Goal: Task Accomplishment & Management: Complete application form

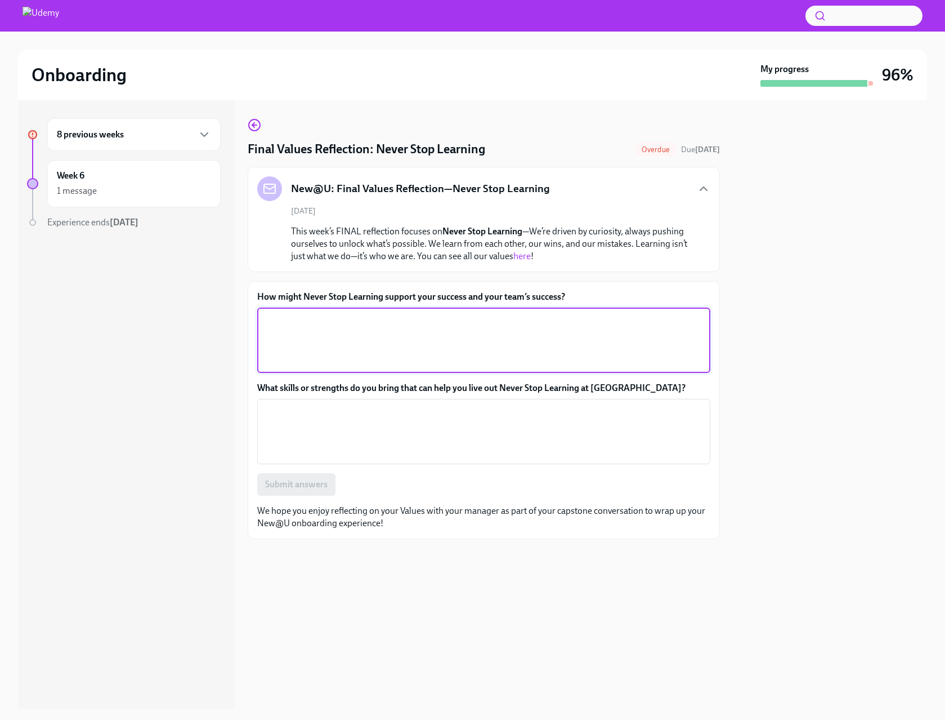
click at [329, 328] on textarea "How might Never Stop Learning support your success and your team’s success?" at bounding box center [484, 340] width 440 height 54
paste textarea "Never Stop Learning is absolutely critical in operations management because our…"
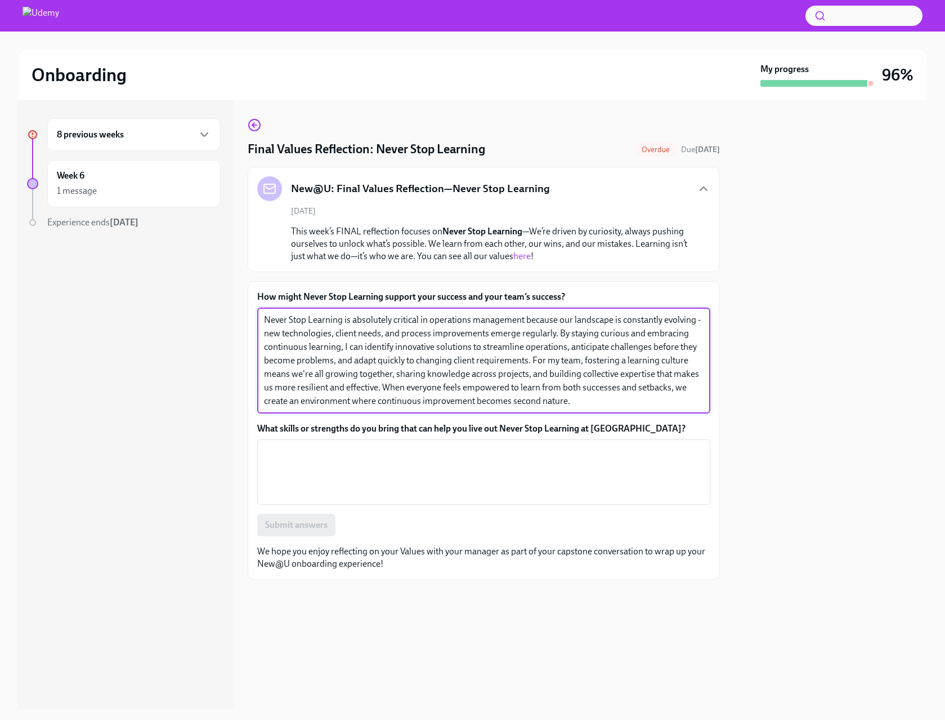
type textarea "Never Stop Learning is absolutely critical in operations management because our…"
click at [351, 459] on textarea "What skills or strengths do you bring that can help you live out Never Stop Lea…" at bounding box center [484, 472] width 440 height 54
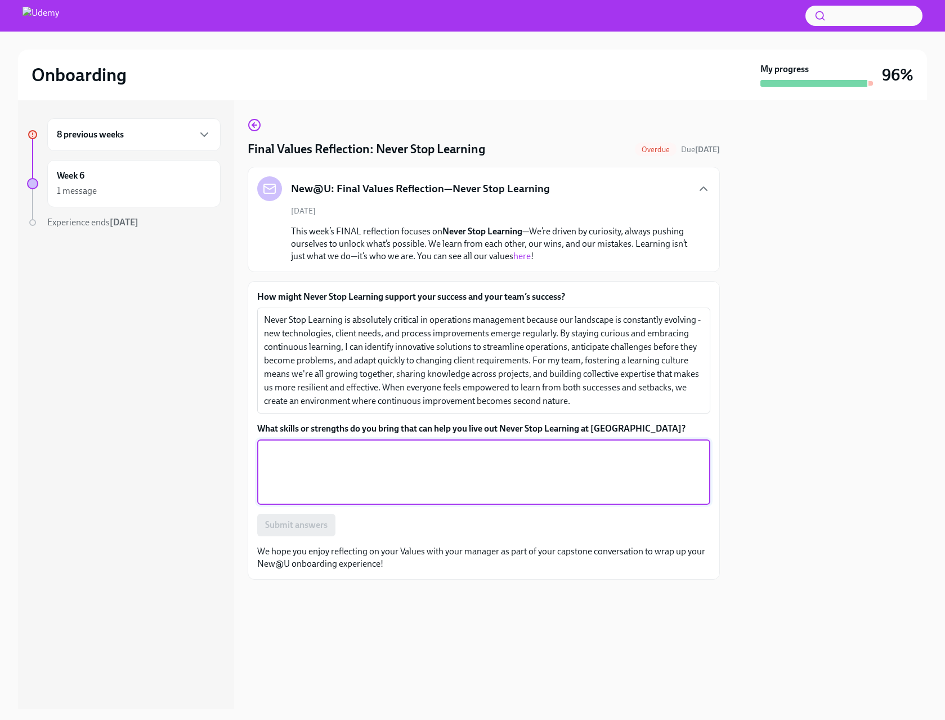
paste textarea "I bring a naturally analytical mindset that loves digging into data to understa…"
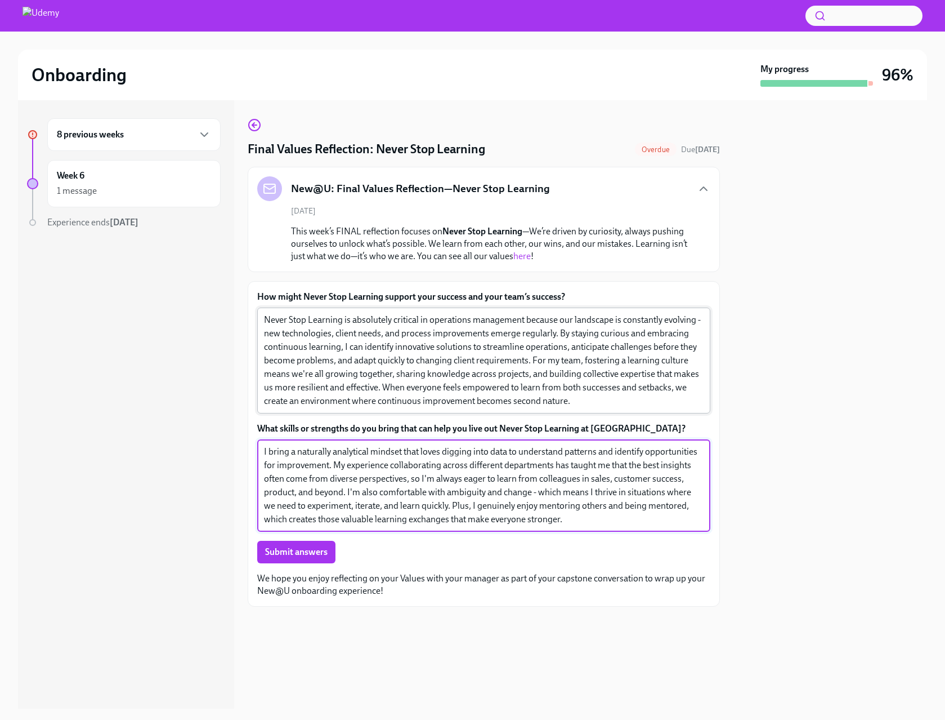
type textarea "I bring a naturally analytical mindset that loves digging into data to understa…"
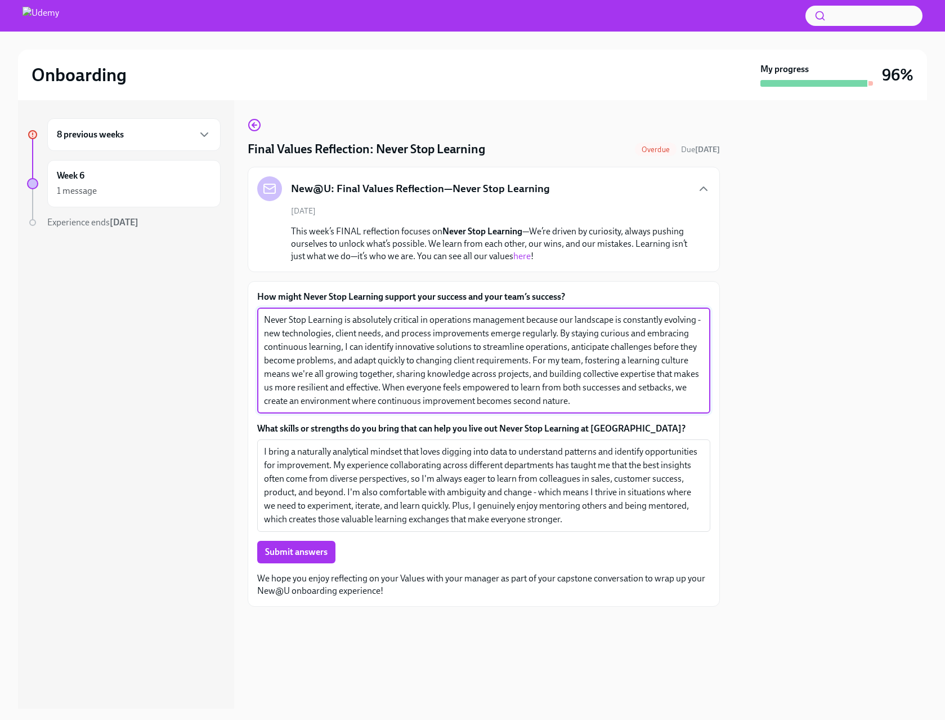
drag, startPoint x: 570, startPoint y: 336, endPoint x: 475, endPoint y: 317, distance: 96.4
click at [475, 317] on textarea "Never Stop Learning is absolutely critical in operations management because our…" at bounding box center [484, 360] width 440 height 95
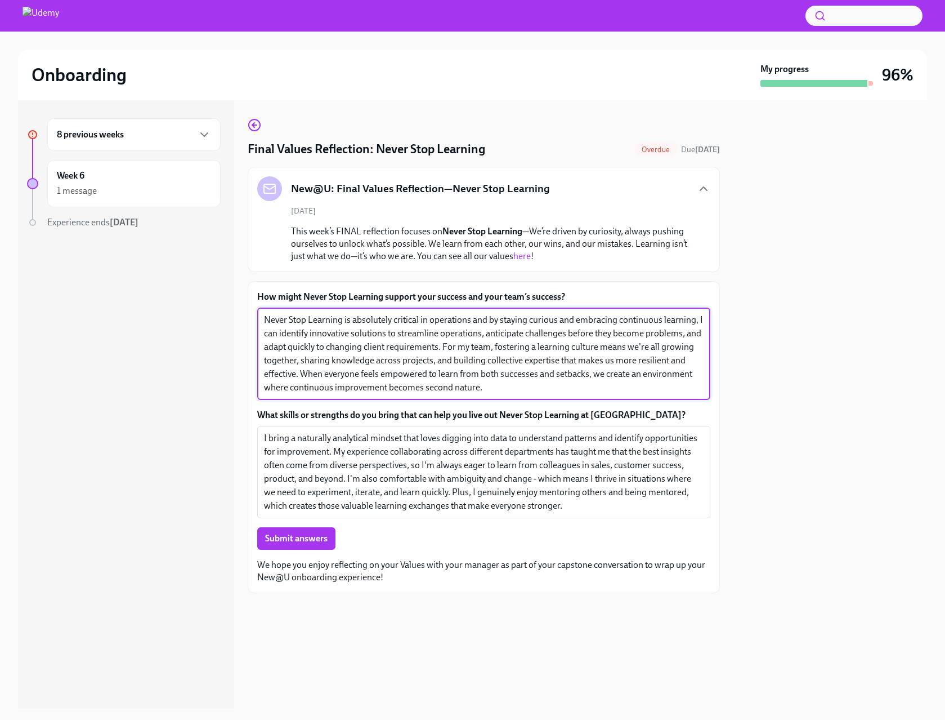
click at [375, 319] on textarea "Never Stop Learning is absolutely critical in operations and by staying curious…" at bounding box center [484, 353] width 440 height 81
click at [374, 346] on textarea "Never Stop Learning is critical in operations and by staying curious and embrac…" at bounding box center [484, 353] width 440 height 81
drag, startPoint x: 471, startPoint y: 344, endPoint x: 635, endPoint y: 341, distance: 163.9
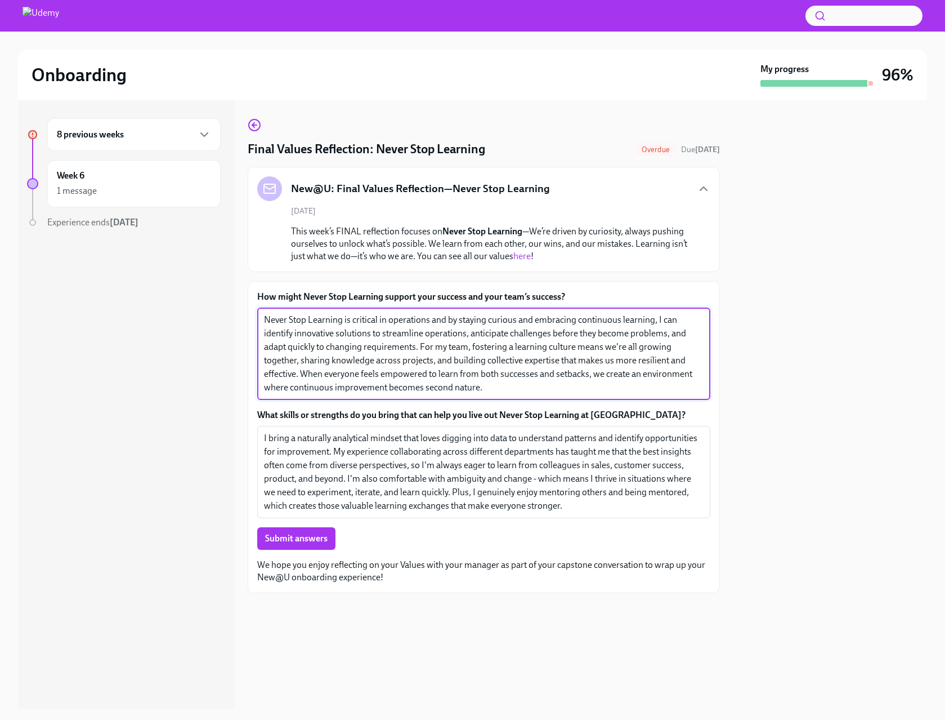
click at [635, 341] on textarea "Never Stop Learning is critical in operations and by staying curious and embrac…" at bounding box center [484, 353] width 440 height 81
drag, startPoint x: 472, startPoint y: 387, endPoint x: 586, endPoint y: 358, distance: 116.8
click at [586, 358] on textarea "Never Stop Learning is critical in operations and by staying curious and embrac…" at bounding box center [484, 353] width 440 height 81
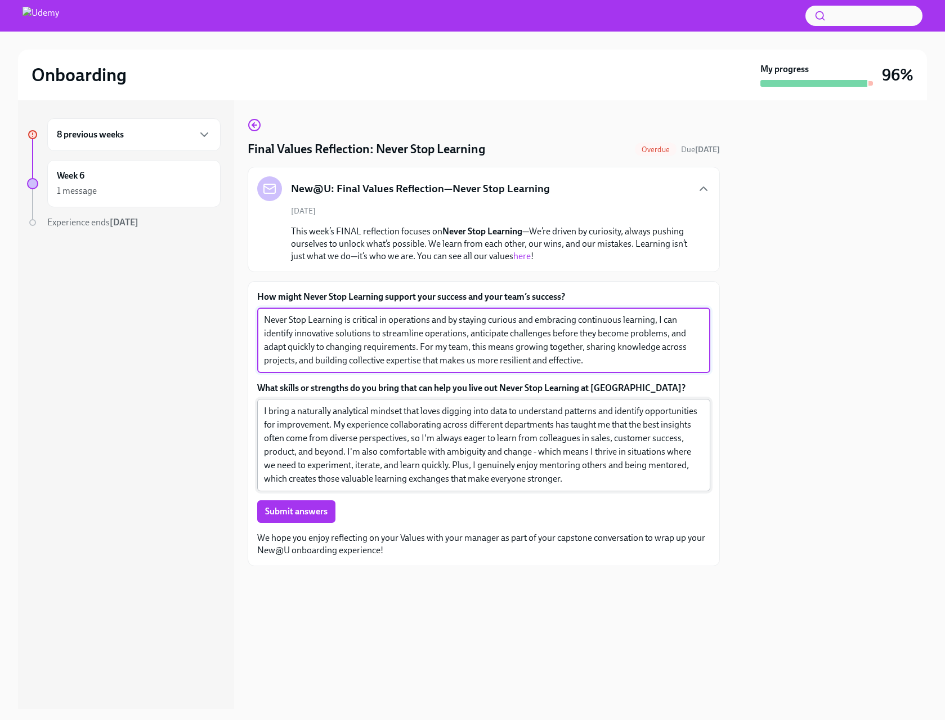
type textarea "Never Stop Learning is critical in operations and by staying curious and embrac…"
click at [354, 430] on textarea "I bring a naturally analytical mindset that loves digging into data to understa…" at bounding box center [484, 444] width 440 height 81
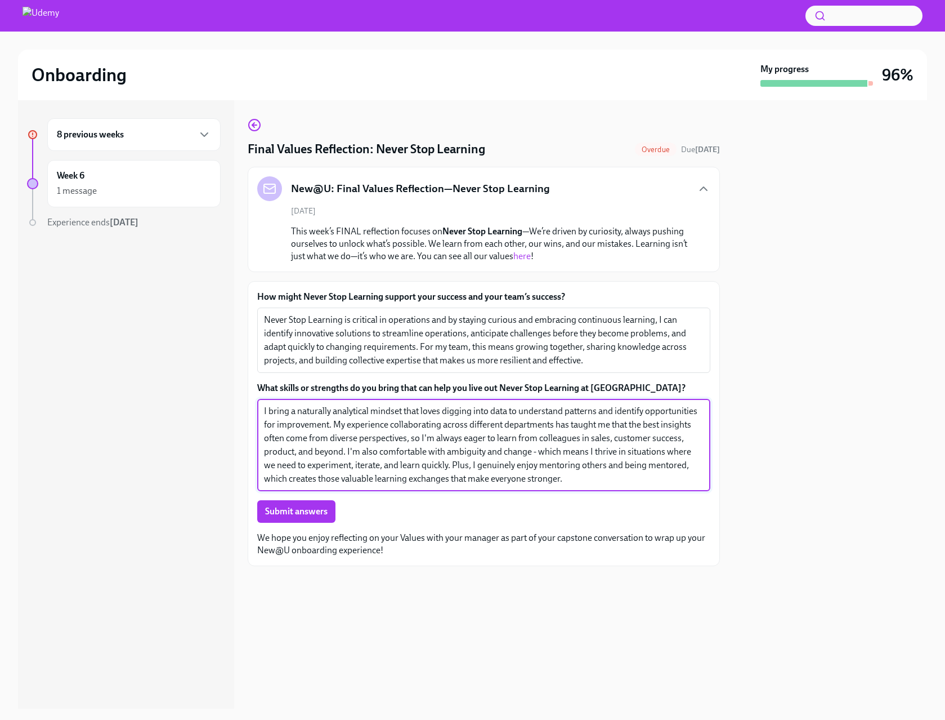
click at [481, 410] on textarea "I bring a naturally analytical mindset that loves digging into data to understa…" at bounding box center [484, 444] width 440 height 81
click at [496, 410] on textarea "I bring a naturally analytical mindset that loves digging in to data to underst…" at bounding box center [484, 444] width 440 height 81
click at [535, 480] on textarea "I bring a naturally analytical mindset that loves digging in to understand patt…" at bounding box center [484, 444] width 440 height 81
click at [685, 424] on textarea "I bring a naturally analytical mindset that loves digging in to understand patt…" at bounding box center [484, 444] width 440 height 81
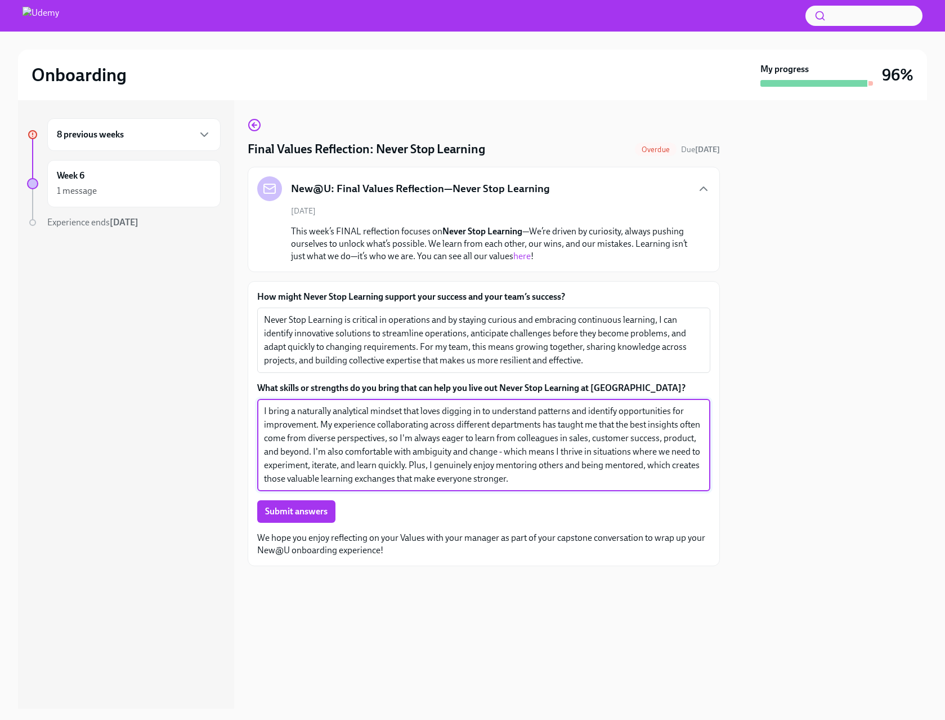
click at [685, 424] on textarea "I bring a naturally analytical mindset that loves digging in to understand patt…" at bounding box center [484, 444] width 440 height 81
click at [539, 475] on textarea "I bring a naturally analytical mindset that loves digging in to understand patt…" at bounding box center [484, 444] width 440 height 81
click at [488, 451] on textarea "I bring a naturally analytical mindset that loves digging in to understand patt…" at bounding box center [484, 444] width 440 height 81
drag, startPoint x: 484, startPoint y: 450, endPoint x: 536, endPoint y: 450, distance: 52.4
click at [536, 450] on textarea "I bring a naturally analytical mindset that loves digging in to understand patt…" at bounding box center [484, 444] width 440 height 81
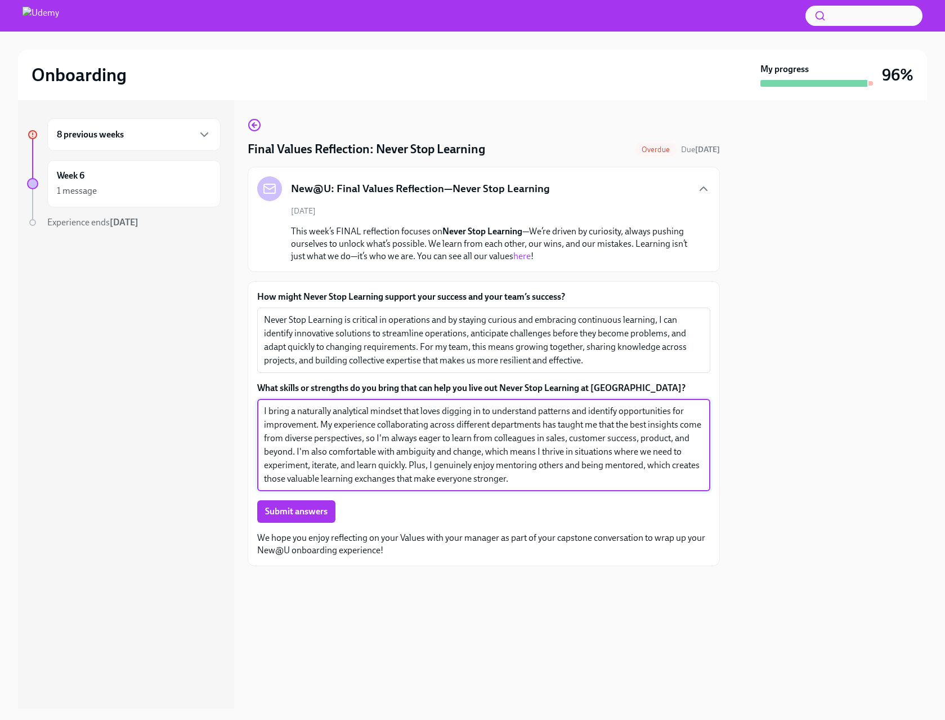
drag, startPoint x: 542, startPoint y: 450, endPoint x: 484, endPoint y: 448, distance: 57.5
click at [484, 448] on textarea "I bring a naturally analytical mindset that loves digging in to understand patt…" at bounding box center [484, 444] width 440 height 81
drag, startPoint x: 360, startPoint y: 463, endPoint x: 544, endPoint y: 481, distance: 185.0
click at [544, 481] on textarea "I bring a naturally analytical mindset that loves digging in to understand patt…" at bounding box center [484, 444] width 440 height 81
drag, startPoint x: 544, startPoint y: 481, endPoint x: 361, endPoint y: 463, distance: 184.5
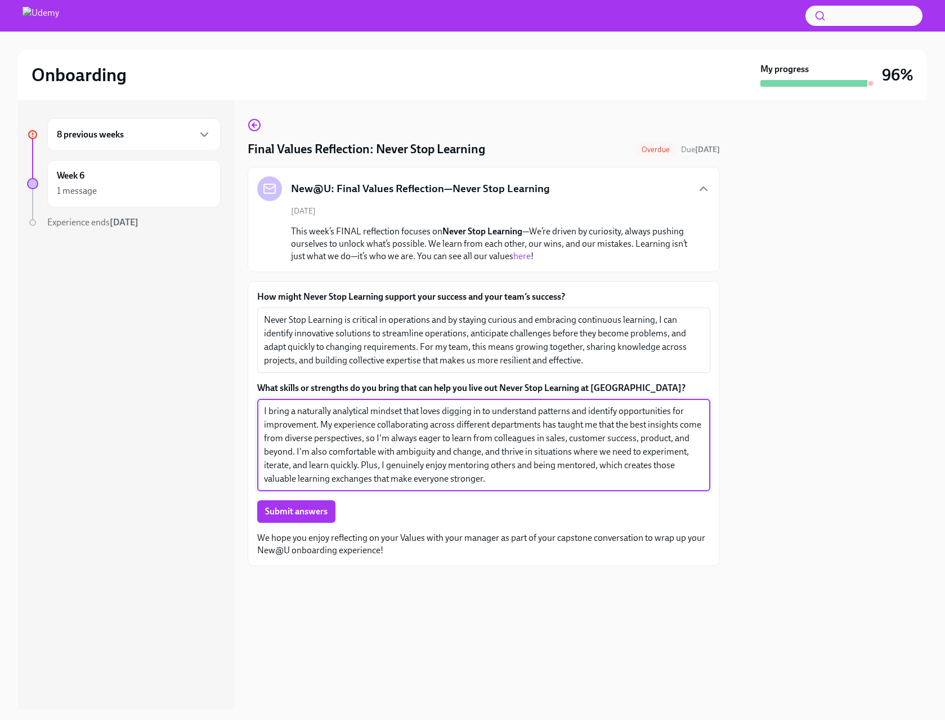
click at [361, 463] on textarea "I bring a naturally analytical mindset that loves digging in to understand patt…" at bounding box center [484, 444] width 440 height 81
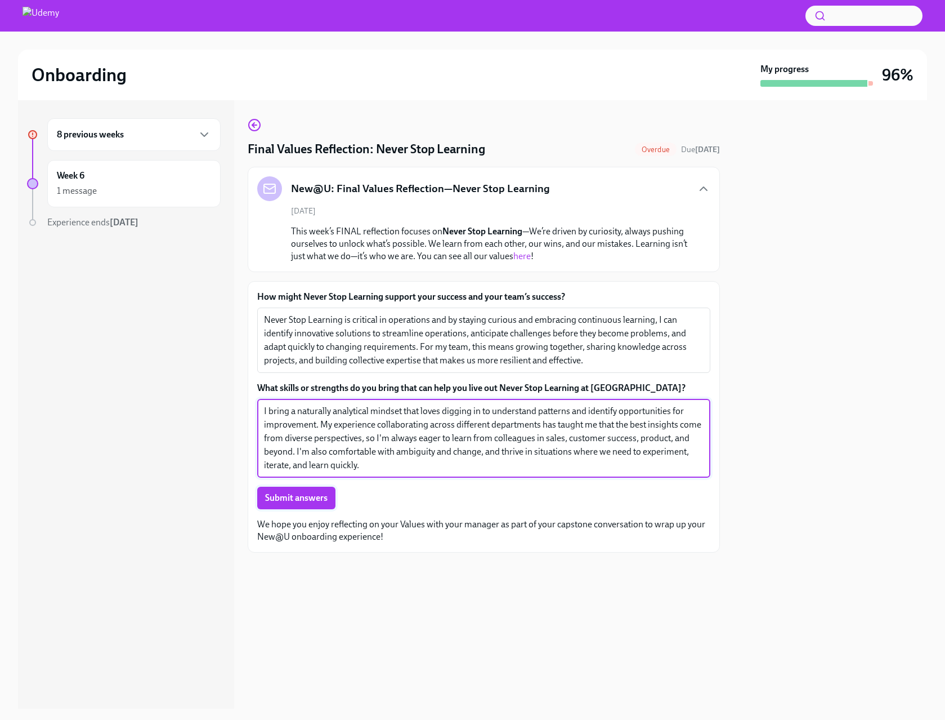
type textarea "I bring a naturally analytical mindset that loves digging in to understand patt…"
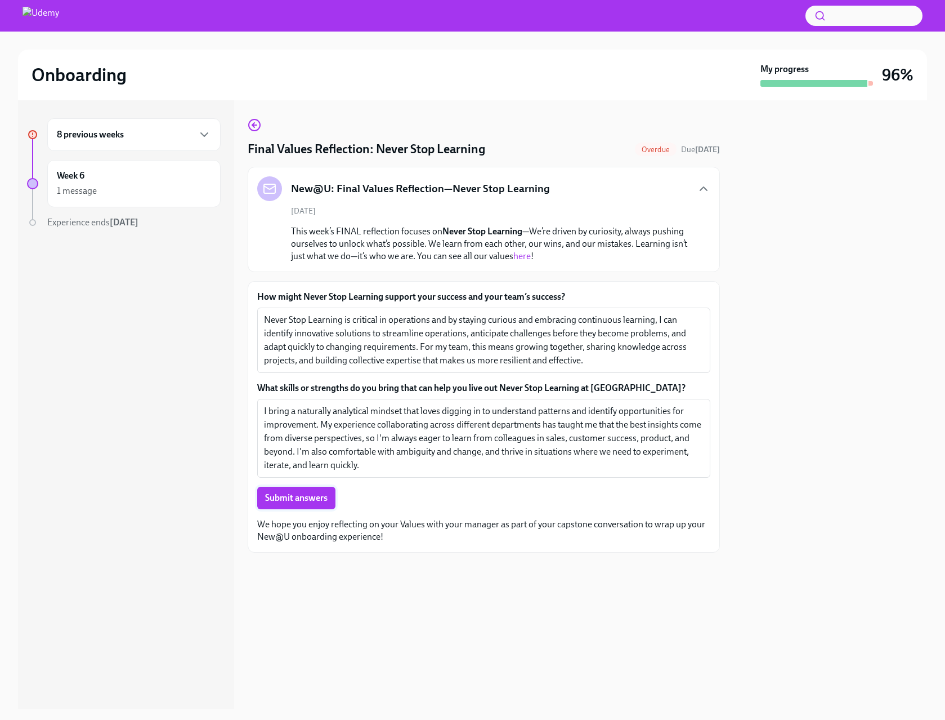
click at [321, 505] on button "Submit answers" at bounding box center [296, 497] width 78 height 23
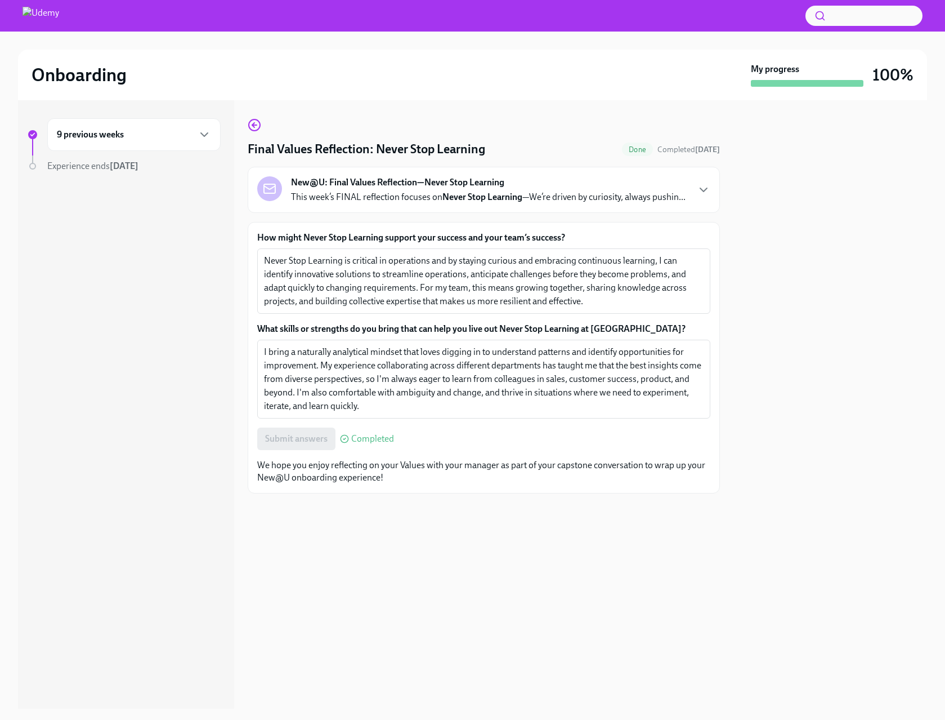
click at [129, 129] on div "9 previous weeks" at bounding box center [134, 135] width 154 height 14
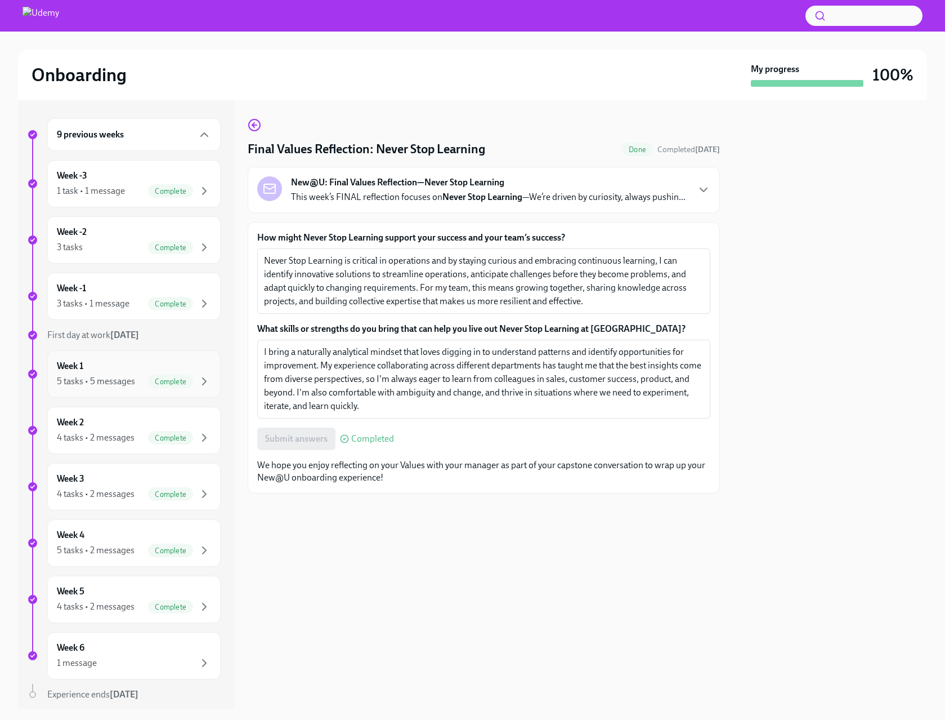
scroll to position [37, 0]
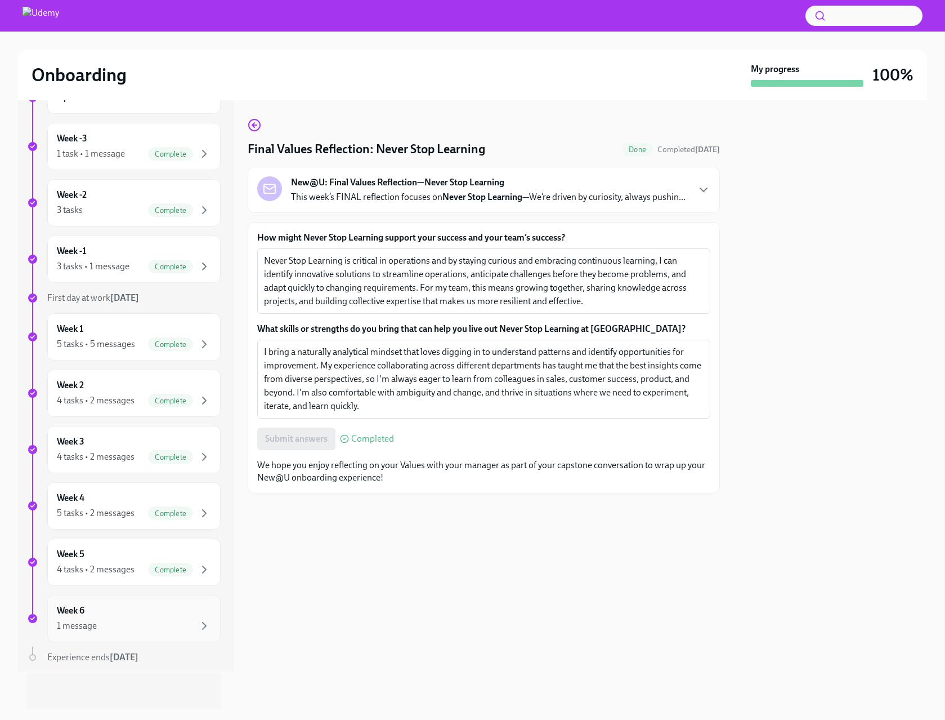
click at [115, 604] on div "Week 6 1 message" at bounding box center [134, 618] width 154 height 28
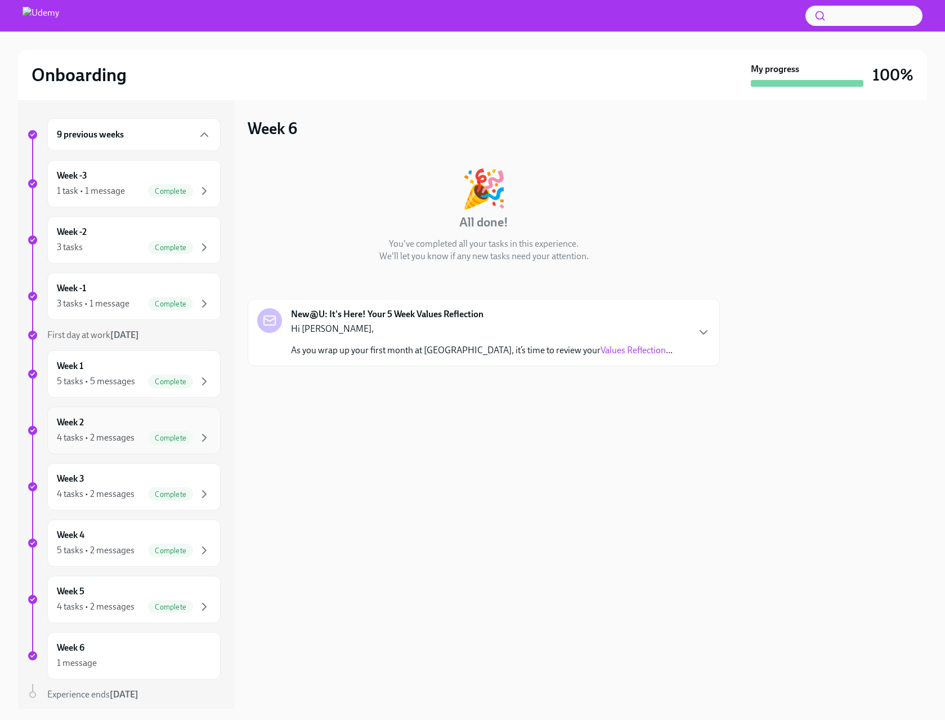
scroll to position [37, 0]
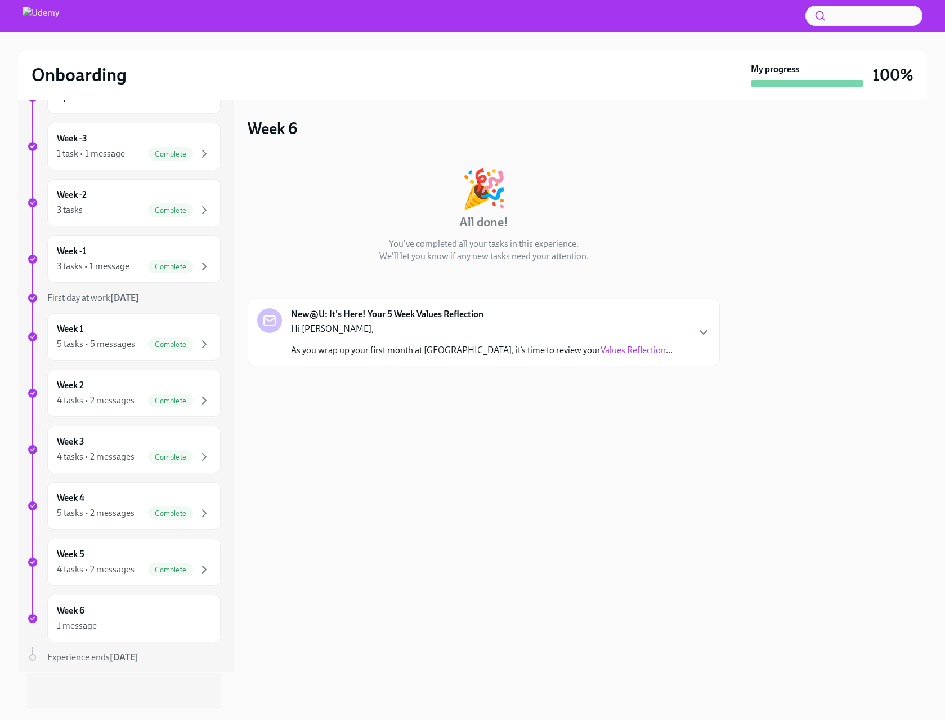
click at [436, 337] on div "Hi [PERSON_NAME], As you wrap up your first month at [GEOGRAPHIC_DATA], it’s ti…" at bounding box center [482, 340] width 382 height 34
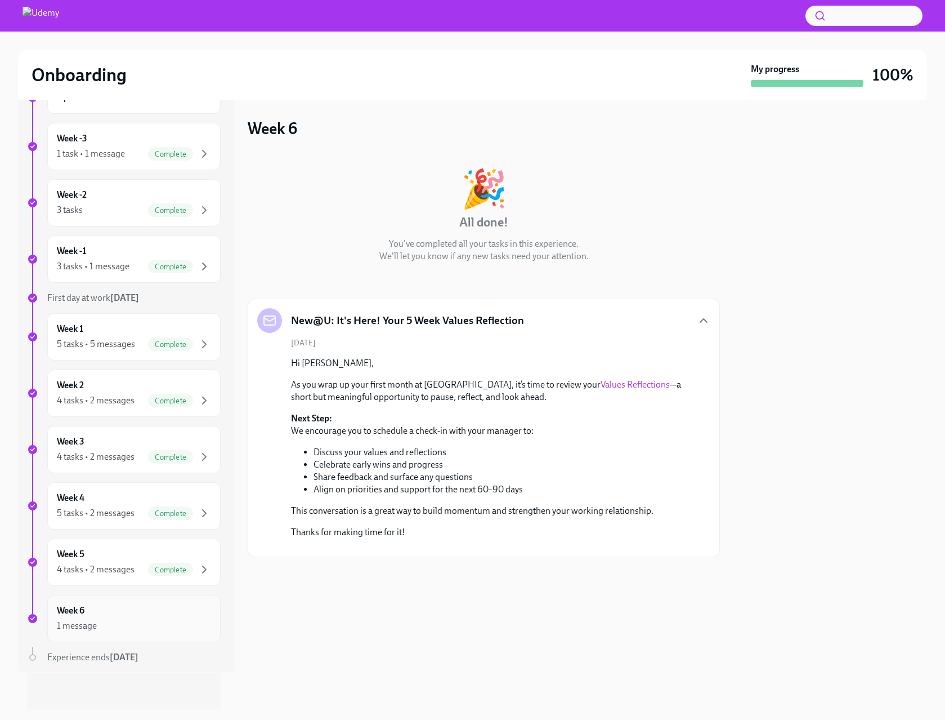
click at [142, 609] on div "Week 6 1 message" at bounding box center [134, 618] width 154 height 28
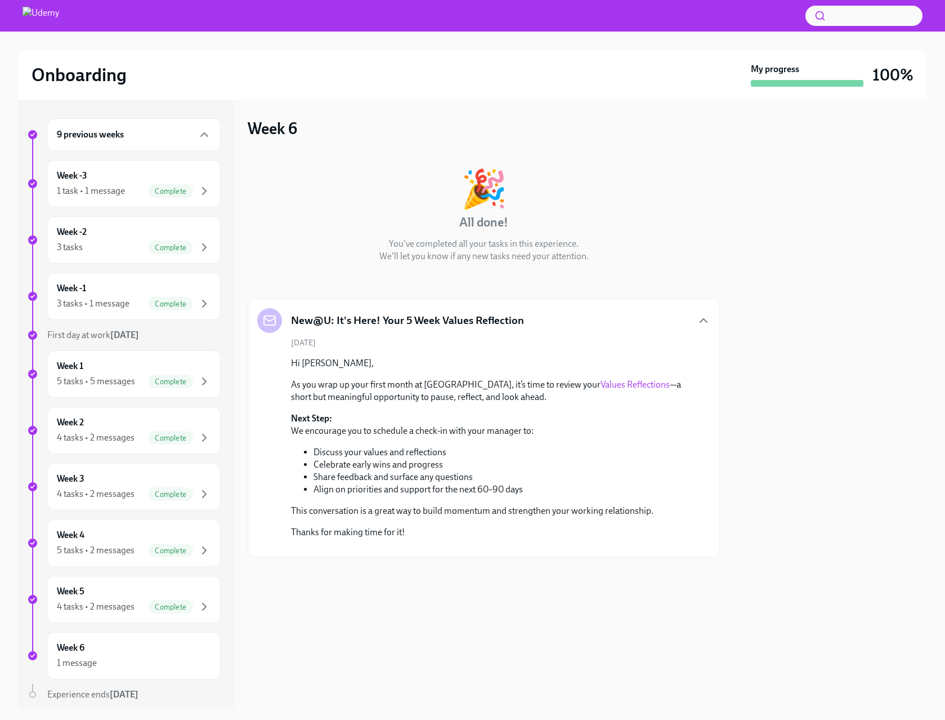
click at [38, 15] on img at bounding box center [41, 16] width 37 height 18
